Goal: Information Seeking & Learning: Learn about a topic

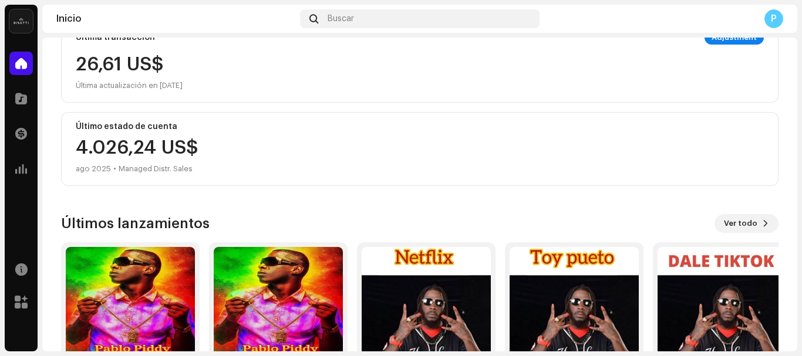
scroll to position [312, 0]
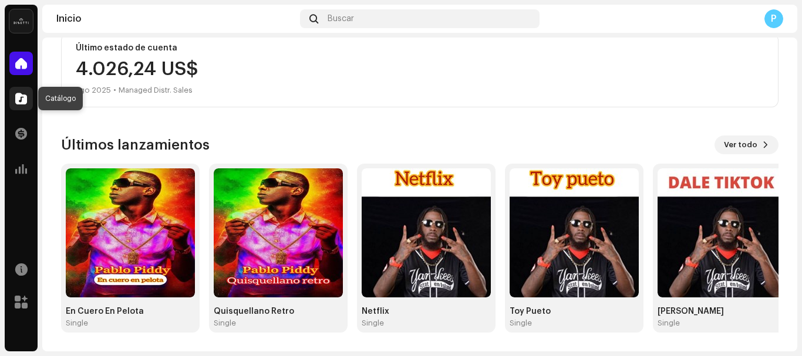
click at [25, 97] on span at bounding box center [21, 98] width 12 height 9
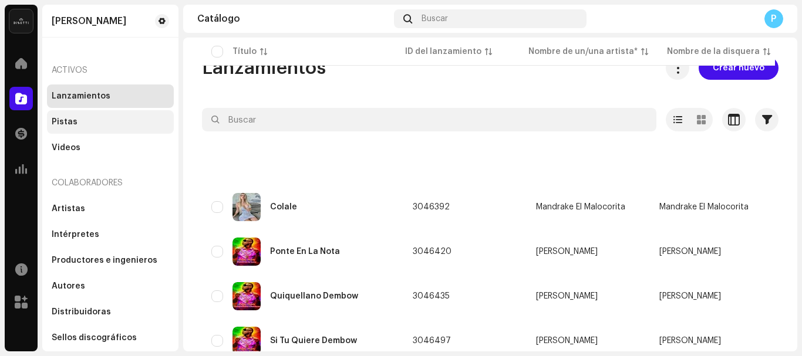
click at [65, 119] on div "Pistas" at bounding box center [65, 121] width 26 height 9
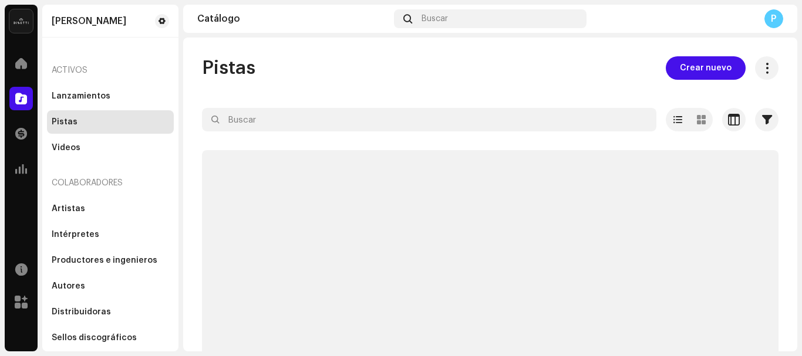
scroll to position [45, 0]
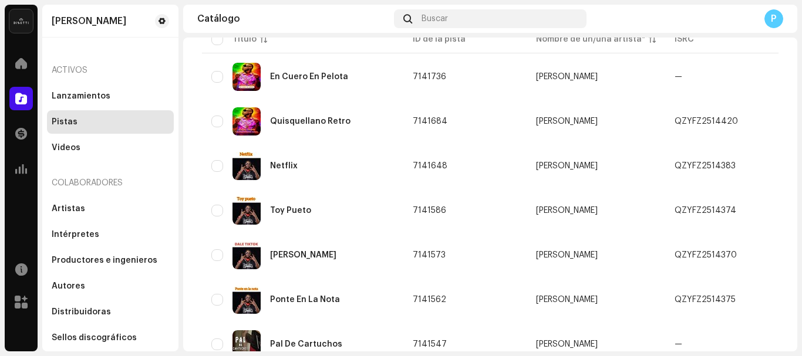
scroll to position [79, 0]
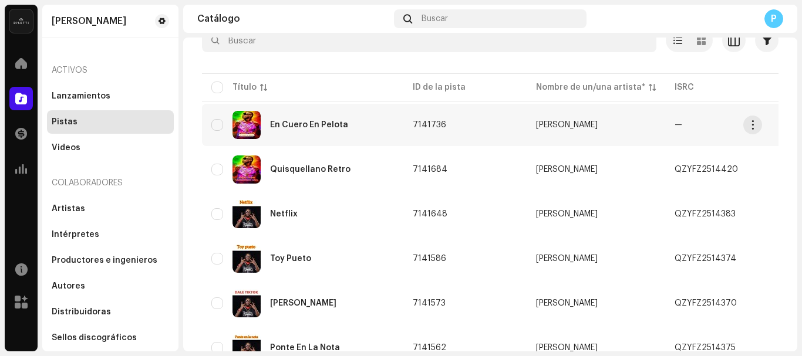
click at [326, 129] on div "En Cuero En Pelota" at bounding box center [309, 125] width 78 height 8
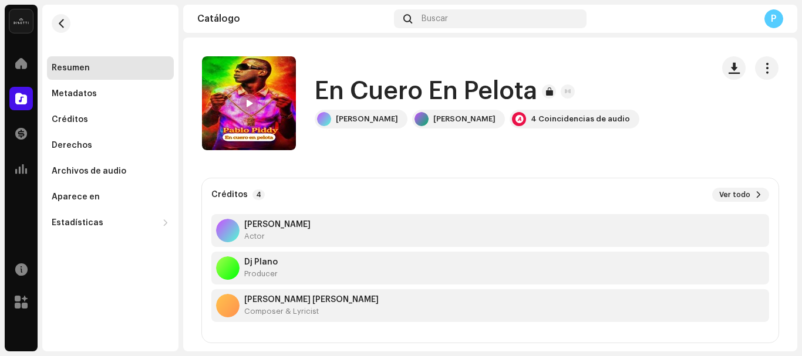
scroll to position [38, 0]
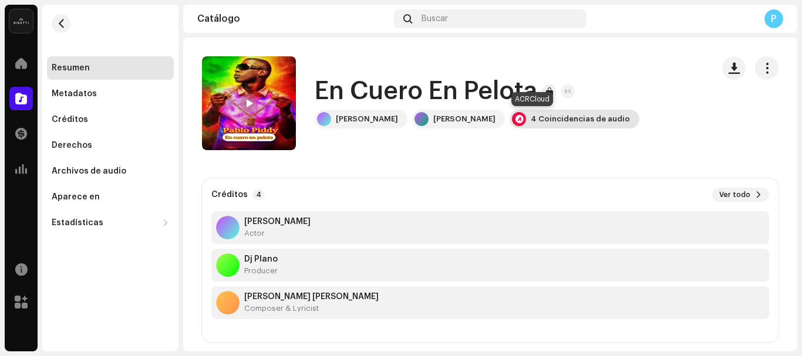
click at [531, 123] on div "4 Coincidencias de audio" at bounding box center [580, 118] width 99 height 9
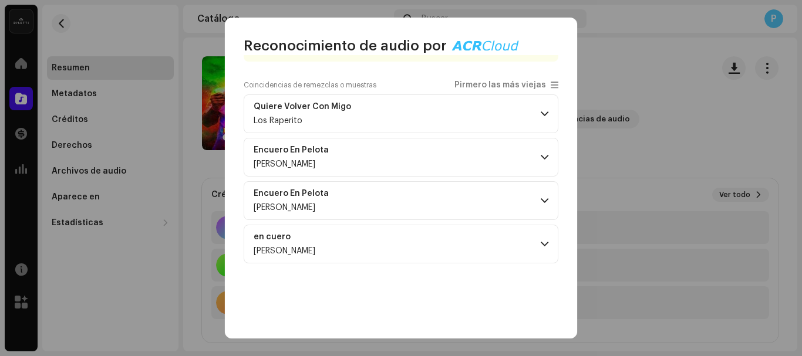
scroll to position [97, 0]
click at [541, 247] on span at bounding box center [545, 243] width 8 height 9
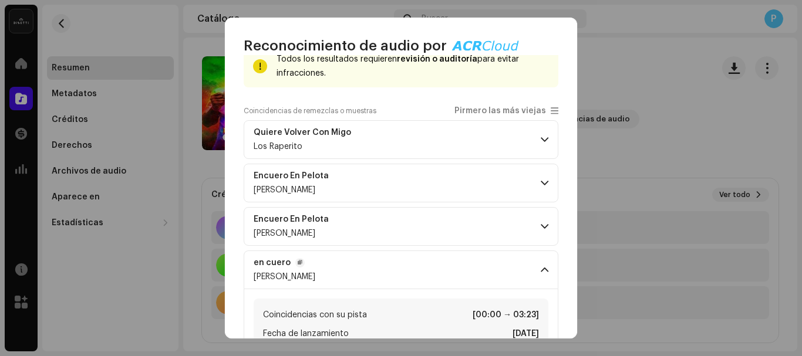
scroll to position [59, 0]
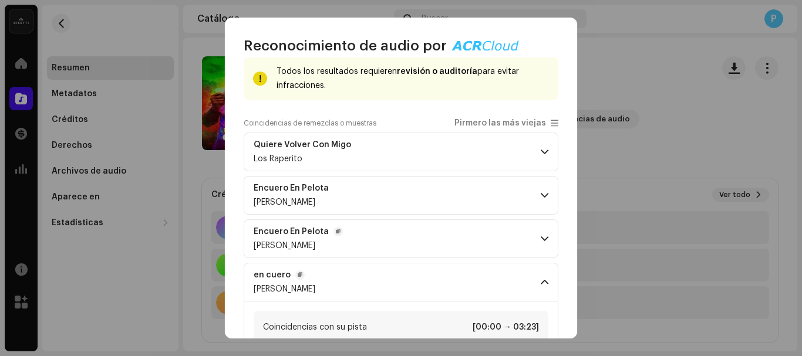
click at [541, 236] on span at bounding box center [545, 238] width 8 height 9
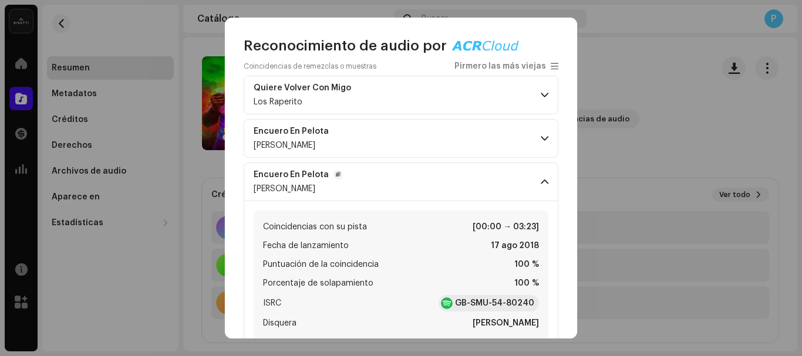
scroll to position [116, 0]
click at [541, 137] on span at bounding box center [545, 137] width 8 height 9
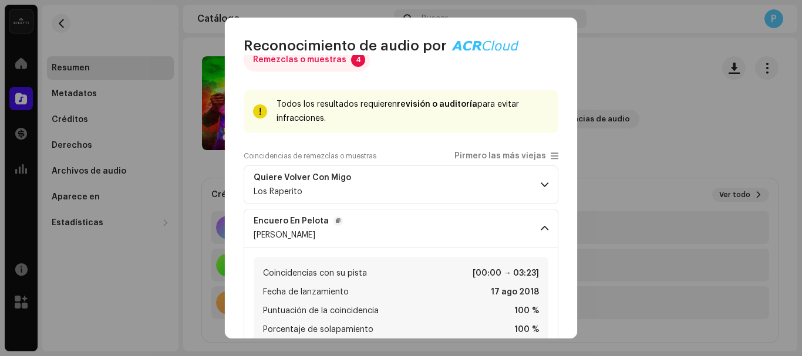
scroll to position [25, 0]
click at [541, 186] on span at bounding box center [545, 185] width 8 height 9
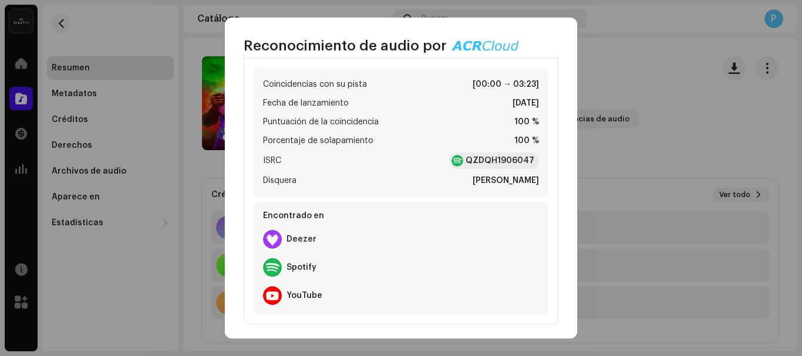
scroll to position [1048, 0]
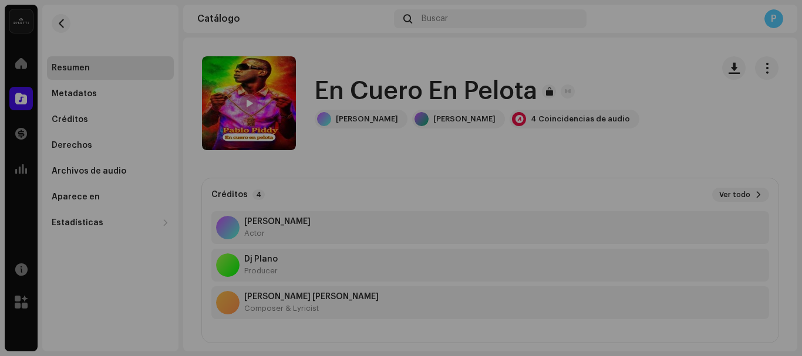
click at [620, 85] on div "Reconocimiento de audio por Remezclas o muestras 4 Todos los resultados requier…" at bounding box center [401, 178] width 802 height 356
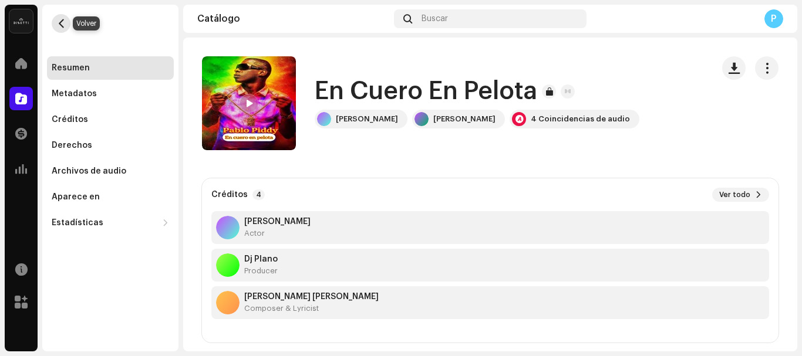
click at [65, 20] on span "button" at bounding box center [61, 23] width 9 height 9
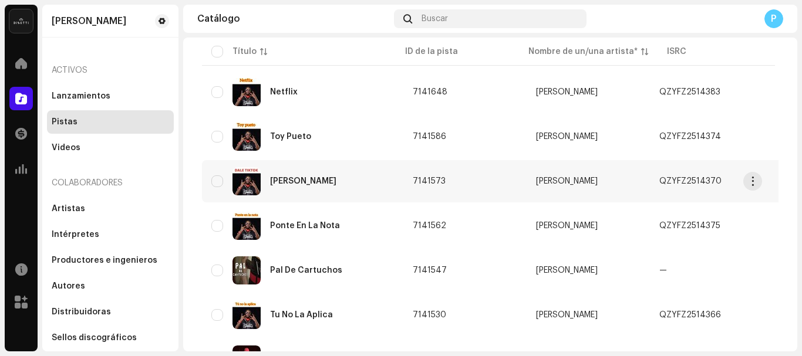
scroll to position [227, 0]
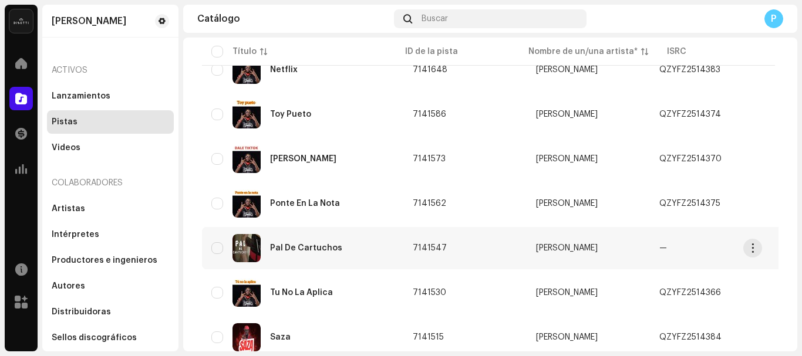
click at [392, 241] on td "Pal De Cartuchos" at bounding box center [302, 248] width 201 height 42
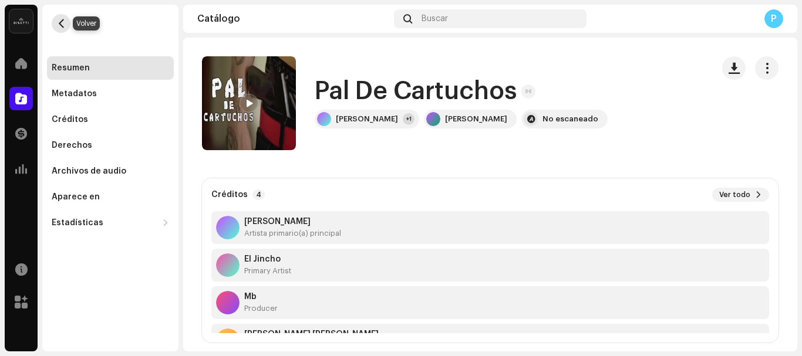
click at [61, 25] on span "button" at bounding box center [61, 23] width 9 height 9
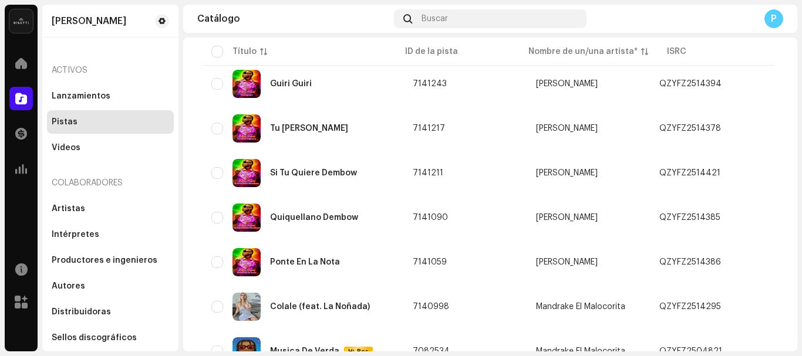
scroll to position [938, 0]
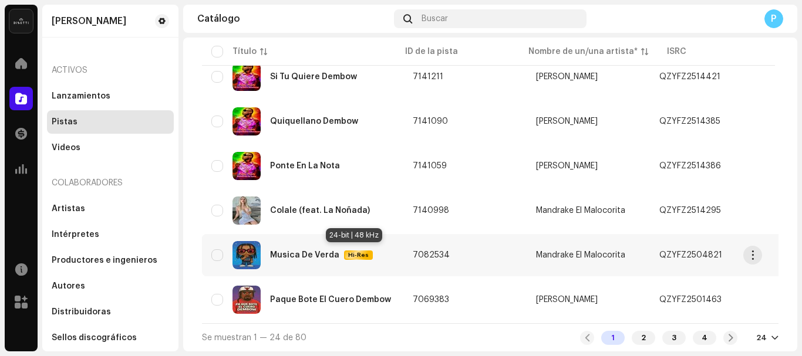
click at [350, 252] on span "Hi-Res" at bounding box center [358, 255] width 26 height 8
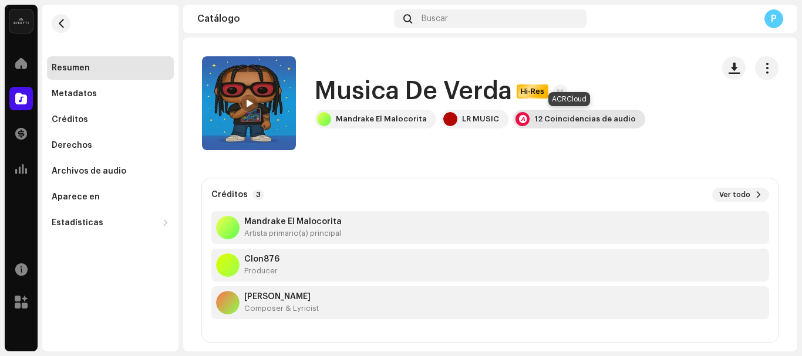
click at [543, 119] on div "12 Coincidencias de audio" at bounding box center [585, 118] width 102 height 9
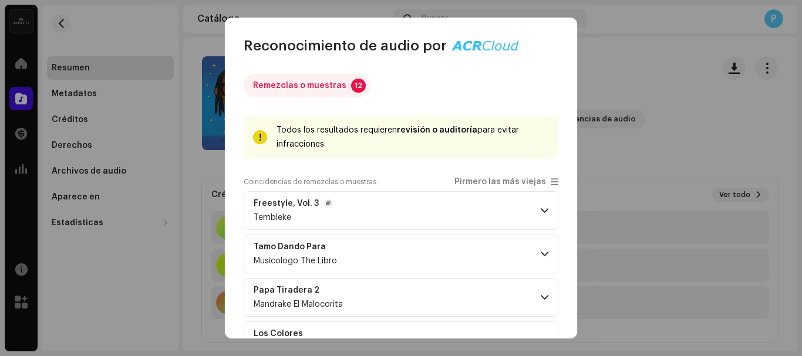
click at [532, 213] on p-accordion-header "Freestyle, Vol. 3 Tembleke" at bounding box center [401, 210] width 315 height 39
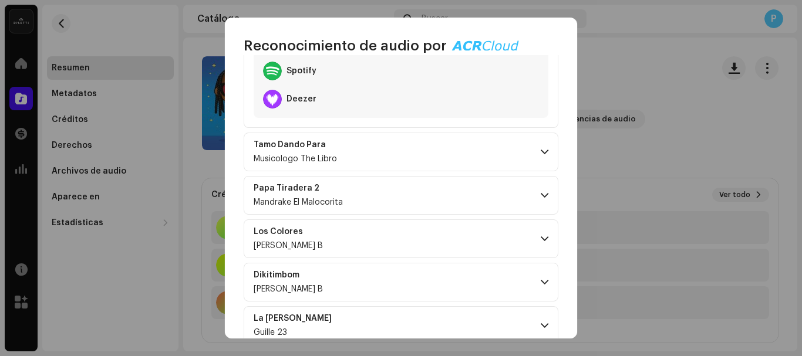
scroll to position [345, 0]
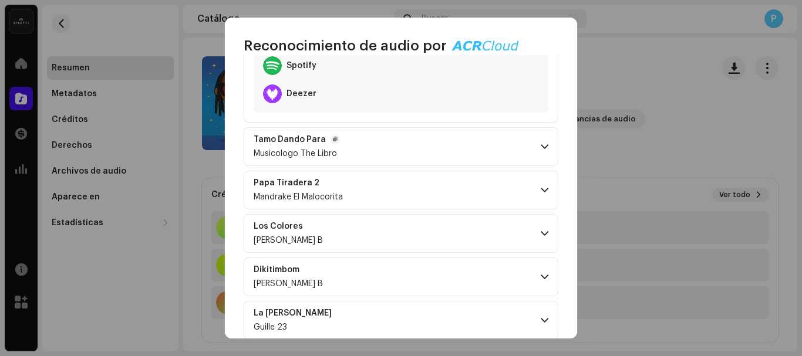
click at [525, 144] on p-accordion-header "[PERSON_NAME] Para Musicologo The Libro" at bounding box center [401, 146] width 315 height 39
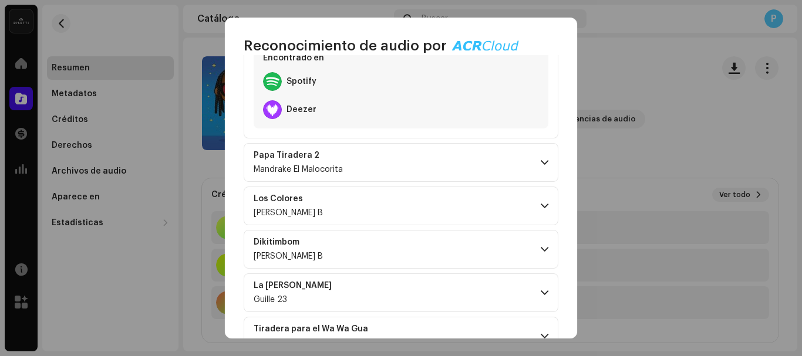
scroll to position [644, 0]
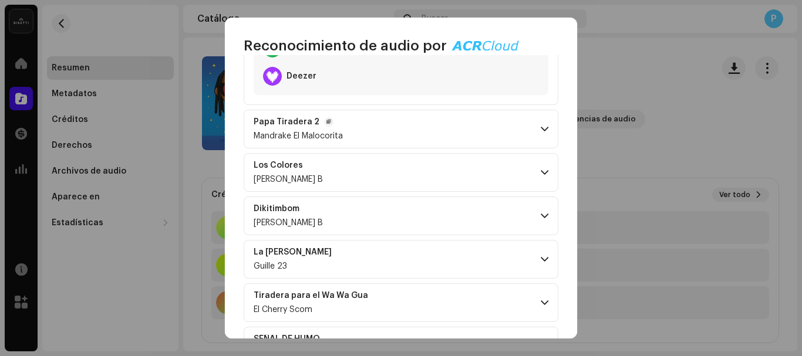
click at [524, 129] on p-accordion-header "Papa Tiradera 2 Mandrake El Malocorita" at bounding box center [401, 129] width 315 height 39
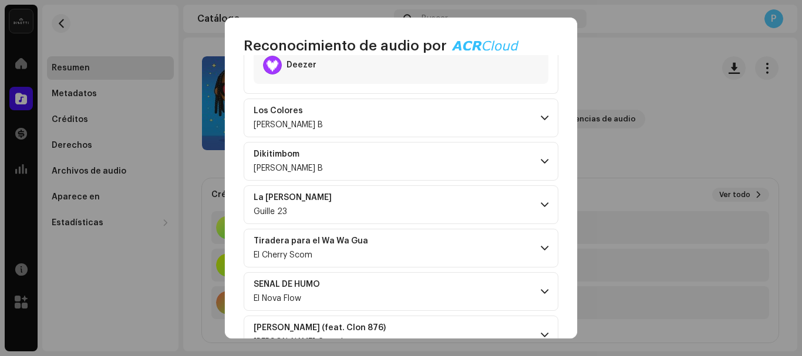
scroll to position [937, 0]
click at [527, 120] on p-accordion-header "Los Colores [PERSON_NAME] B" at bounding box center [401, 117] width 315 height 39
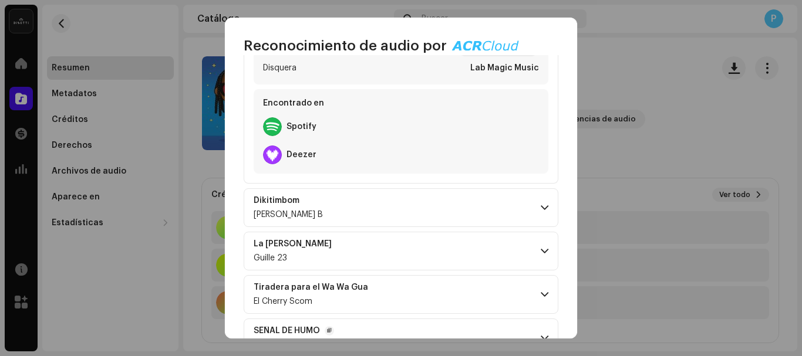
scroll to position [1127, 0]
click at [516, 222] on p-accordion-header "Dikitimbom [PERSON_NAME] B" at bounding box center [401, 209] width 315 height 39
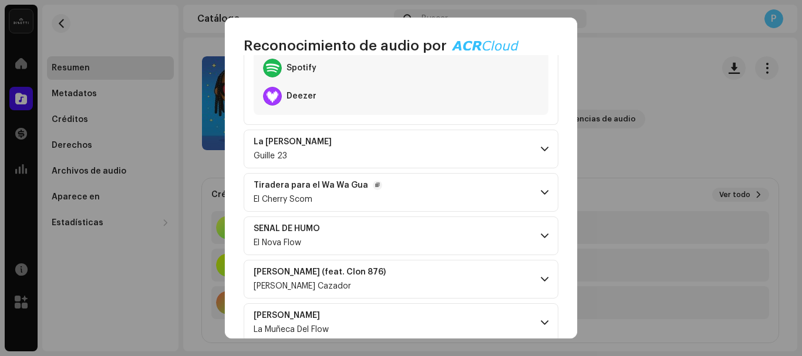
scroll to position [1472, 0]
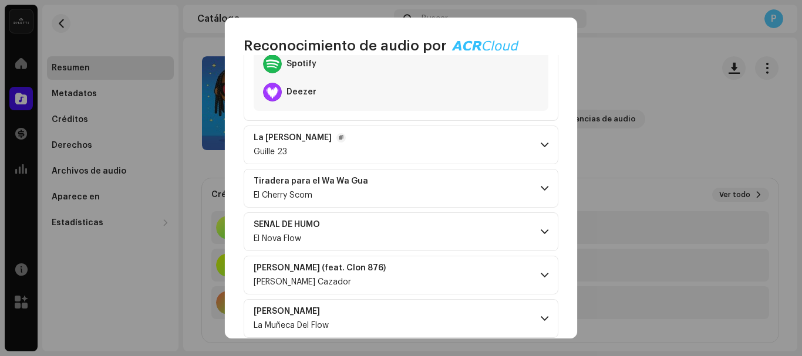
click at [533, 146] on p-accordion-header "La [PERSON_NAME] 23" at bounding box center [401, 145] width 315 height 39
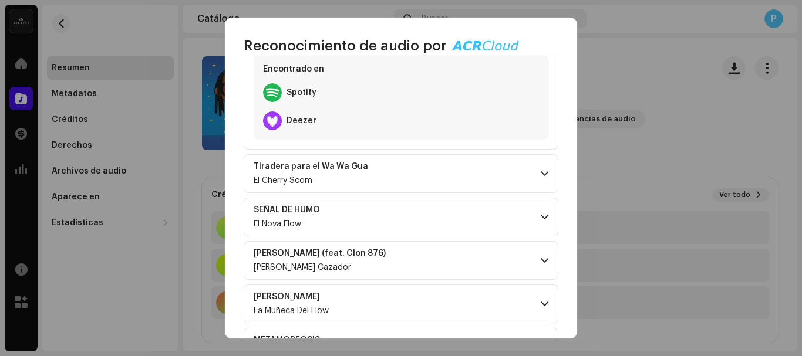
scroll to position [1725, 0]
click at [541, 173] on span at bounding box center [545, 172] width 8 height 9
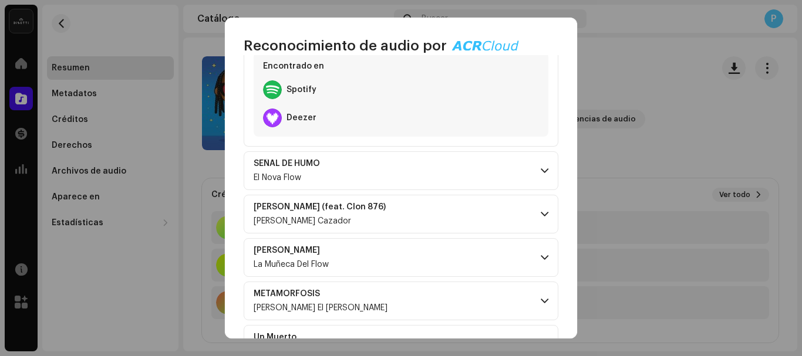
scroll to position [2028, 0]
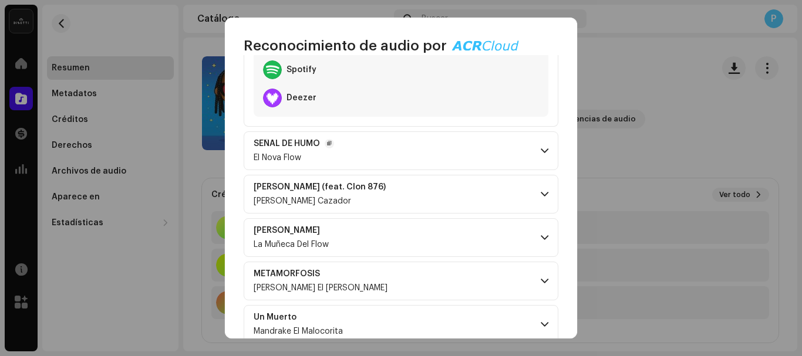
click at [541, 147] on span at bounding box center [545, 150] width 8 height 9
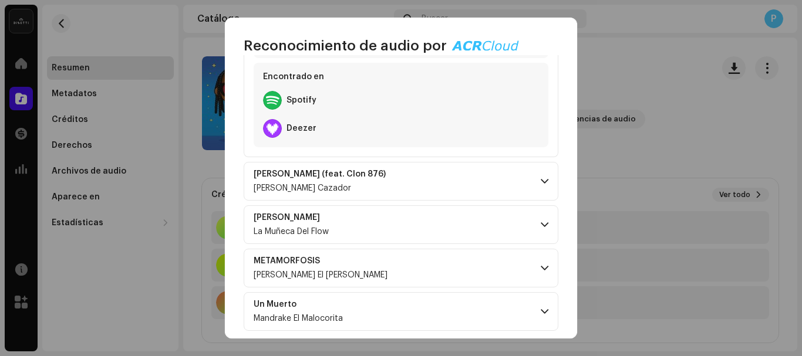
scroll to position [2290, 0]
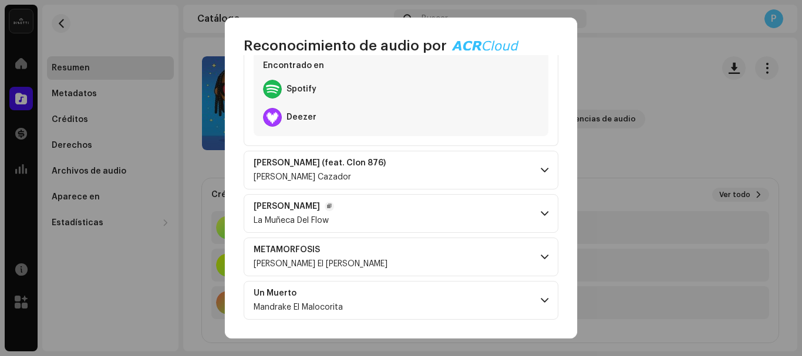
click at [498, 217] on p-accordion-header "[PERSON_NAME] La Muñeca Del Flow" at bounding box center [401, 213] width 315 height 39
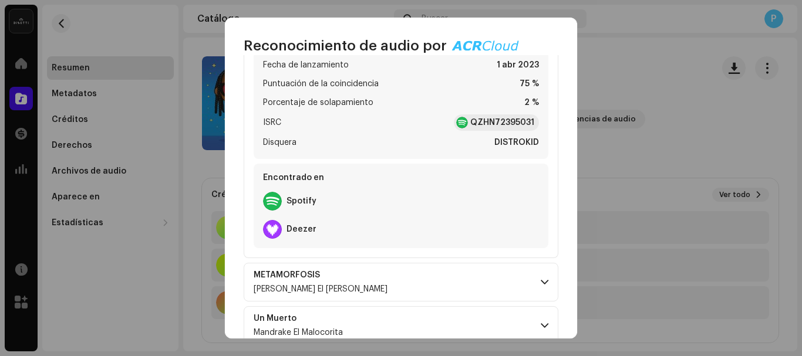
scroll to position [2528, 0]
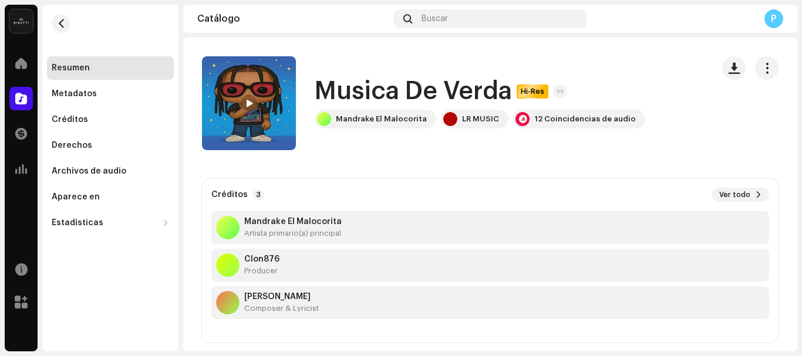
click at [635, 86] on div "Reconocimiento de audio por Remezclas o muestras 12 Todos los resultados requie…" at bounding box center [401, 178] width 802 height 356
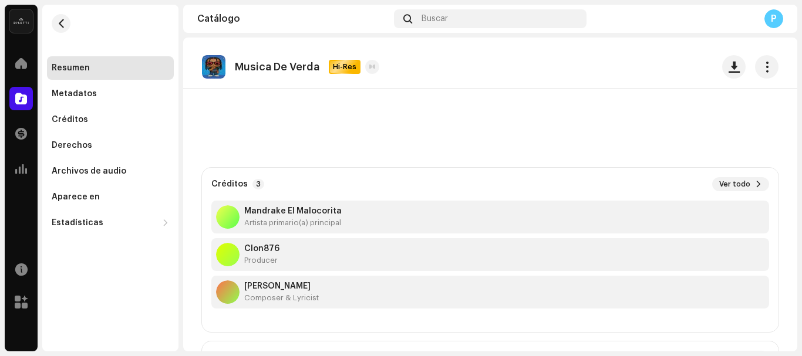
scroll to position [0, 0]
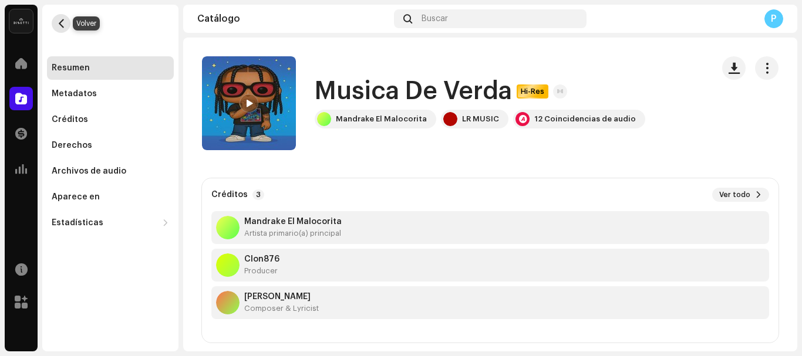
click at [60, 23] on span "button" at bounding box center [61, 23] width 9 height 9
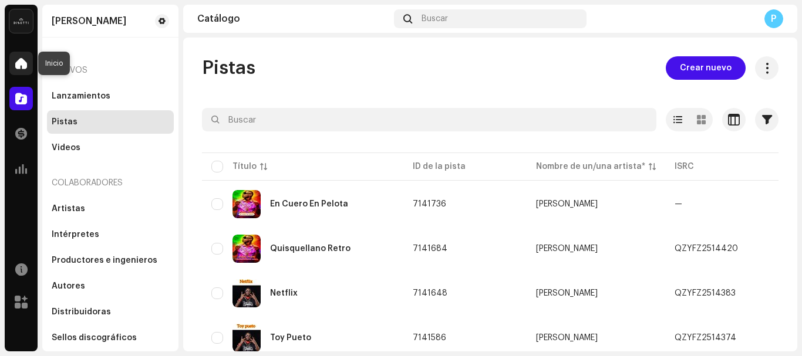
click at [20, 63] on span at bounding box center [21, 63] width 12 height 9
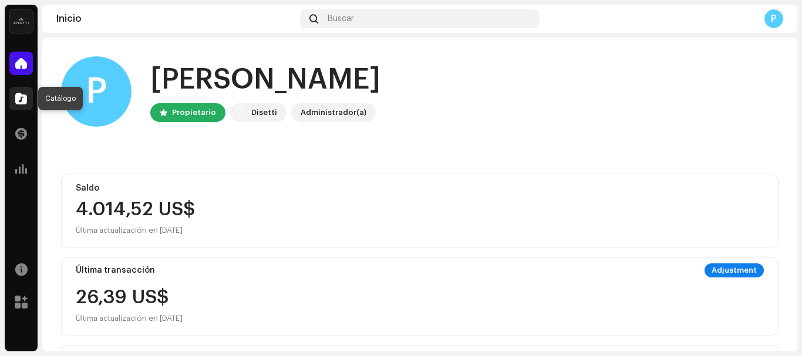
click at [25, 98] on span at bounding box center [21, 98] width 12 height 9
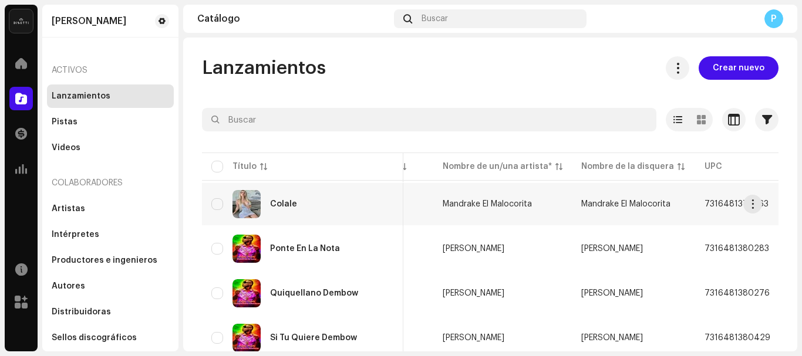
click at [453, 211] on td "Mandrake El Malocorita" at bounding box center [502, 204] width 139 height 42
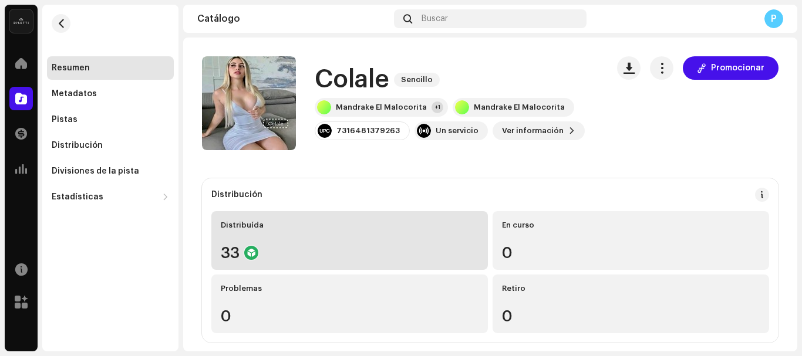
click at [376, 244] on div "Distribuída 33" at bounding box center [349, 240] width 277 height 59
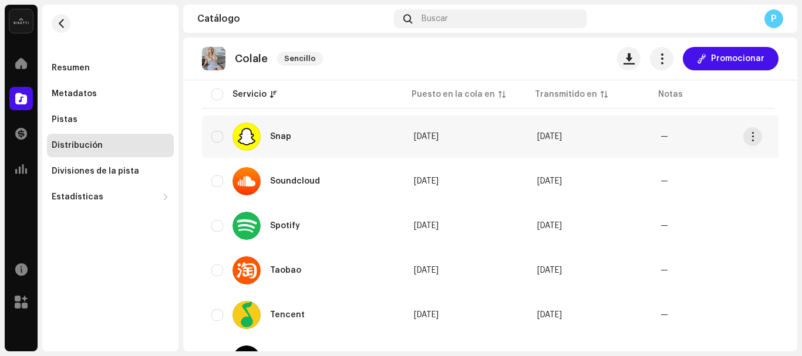
scroll to position [1140, 0]
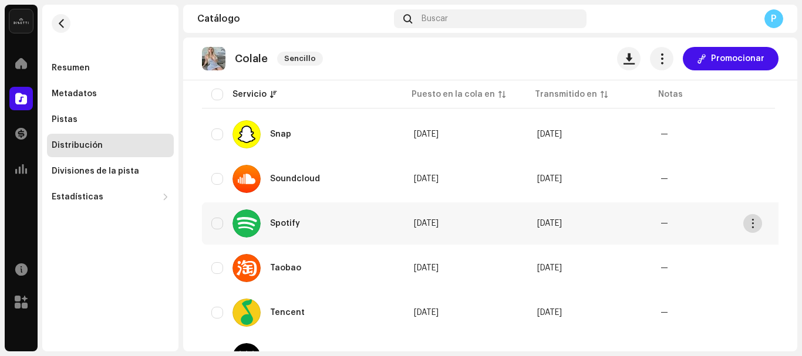
click at [754, 222] on span "button" at bounding box center [753, 223] width 9 height 9
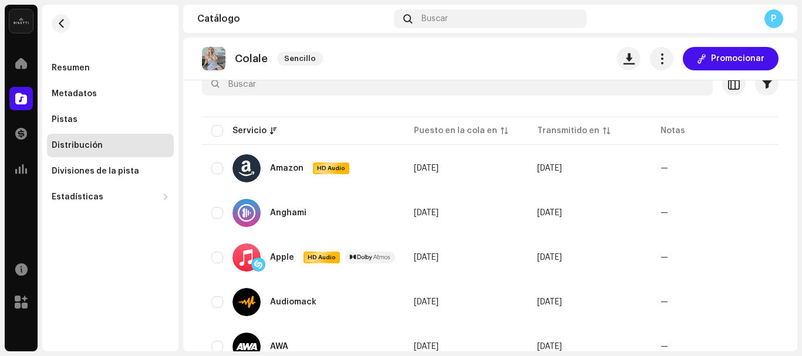
scroll to position [0, 0]
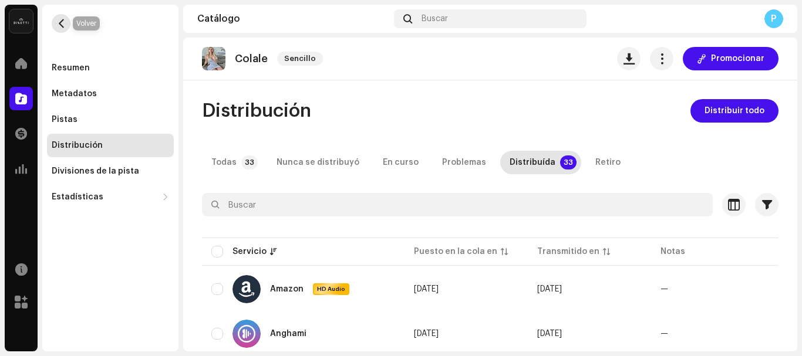
click at [62, 19] on span "button" at bounding box center [61, 23] width 9 height 9
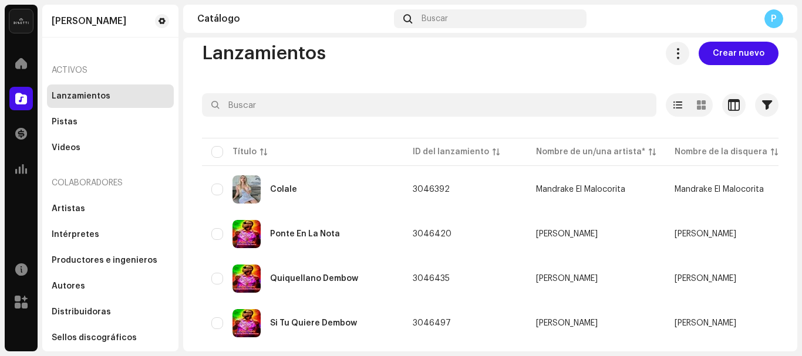
scroll to position [14, 0]
